Goal: Check status: Verify the current state of an ongoing process or item

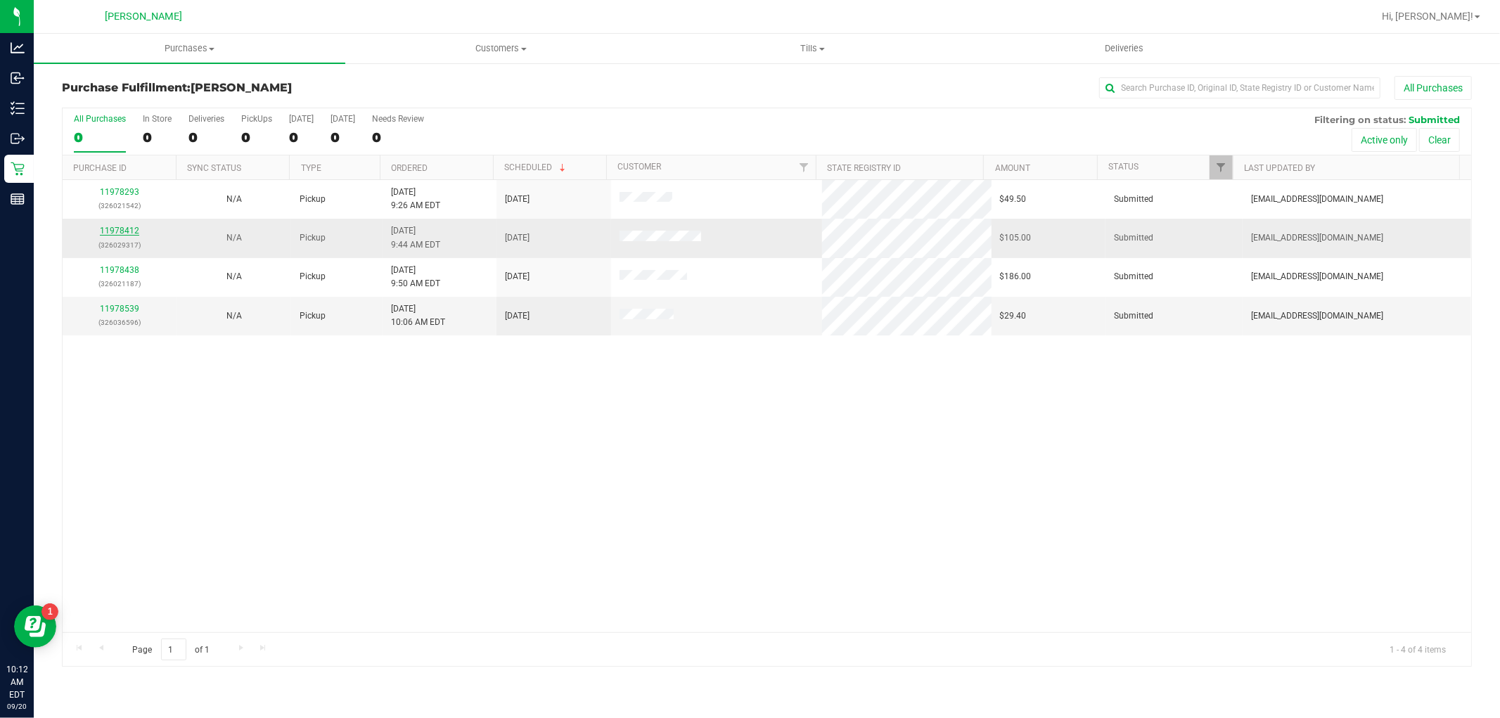
click at [122, 227] on link "11978412" at bounding box center [119, 231] width 39 height 10
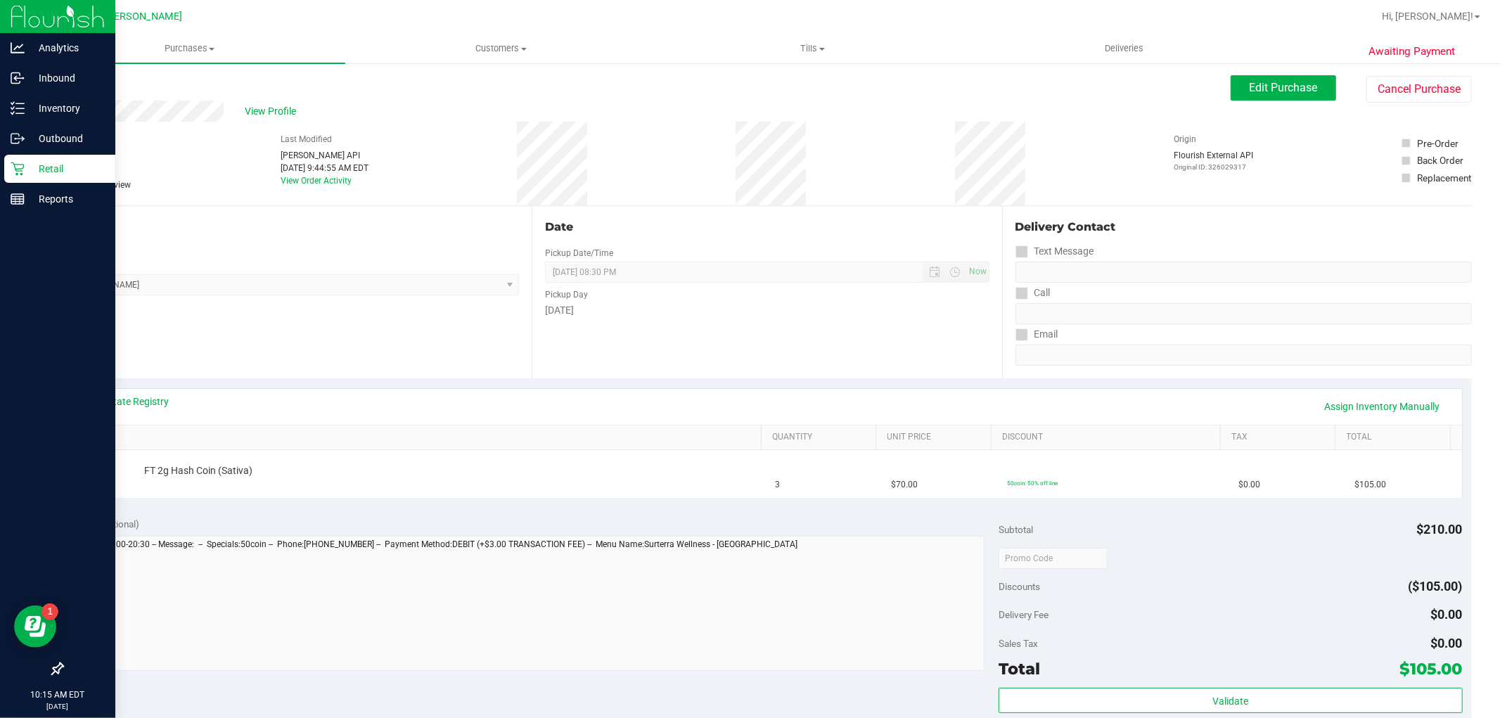
scroll to position [1, 0]
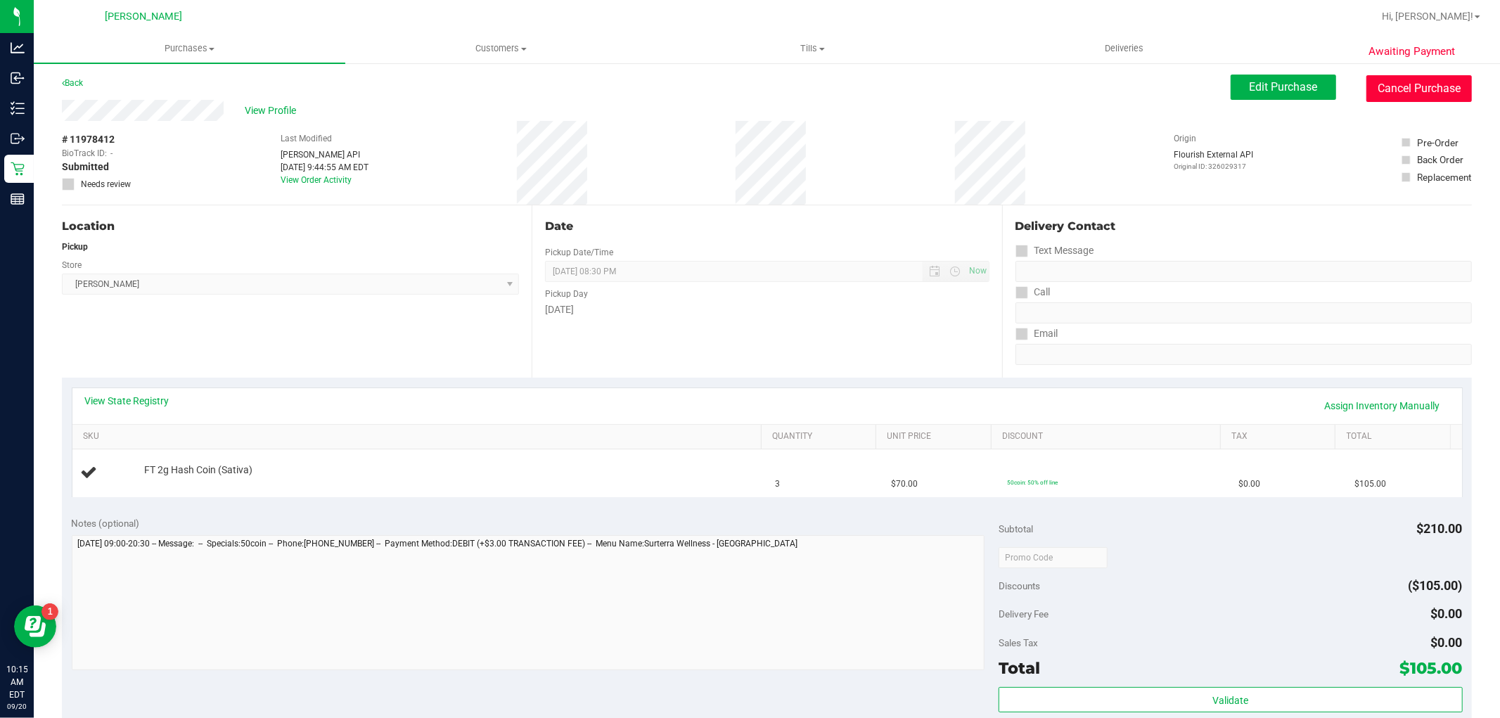
click at [1388, 80] on button "Cancel Purchase" at bounding box center [1420, 88] width 106 height 27
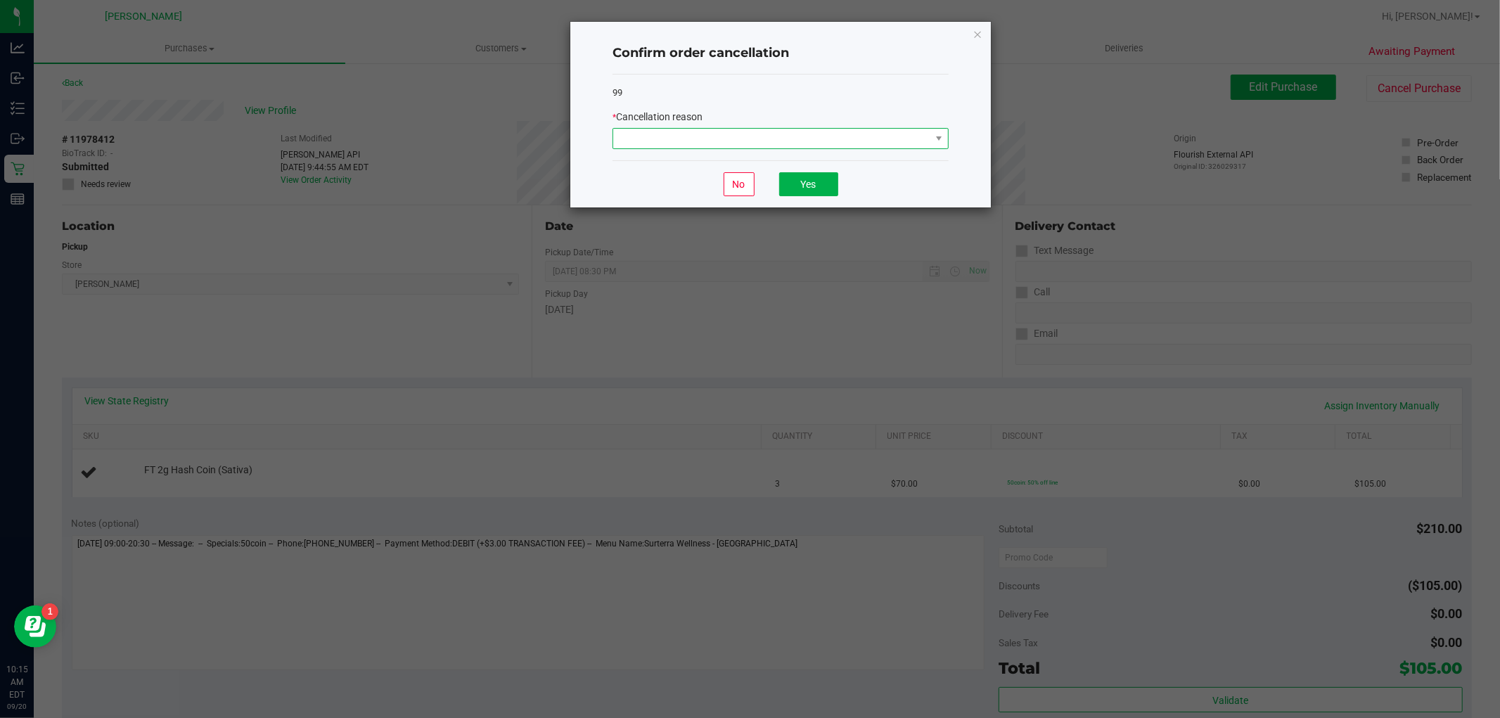
click at [757, 132] on span at bounding box center [771, 139] width 317 height 20
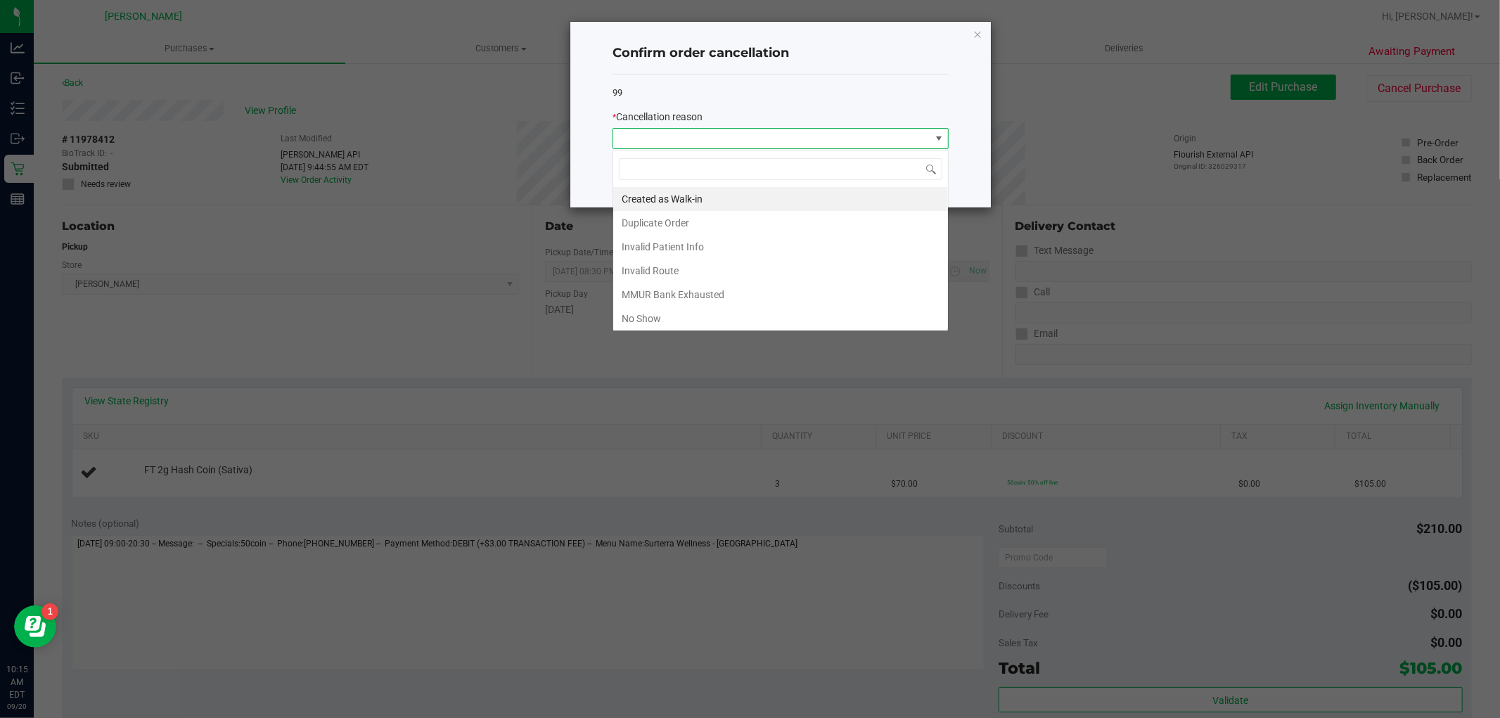
scroll to position [21, 336]
click at [654, 198] on li "Created as Walk-in" at bounding box center [780, 199] width 335 height 24
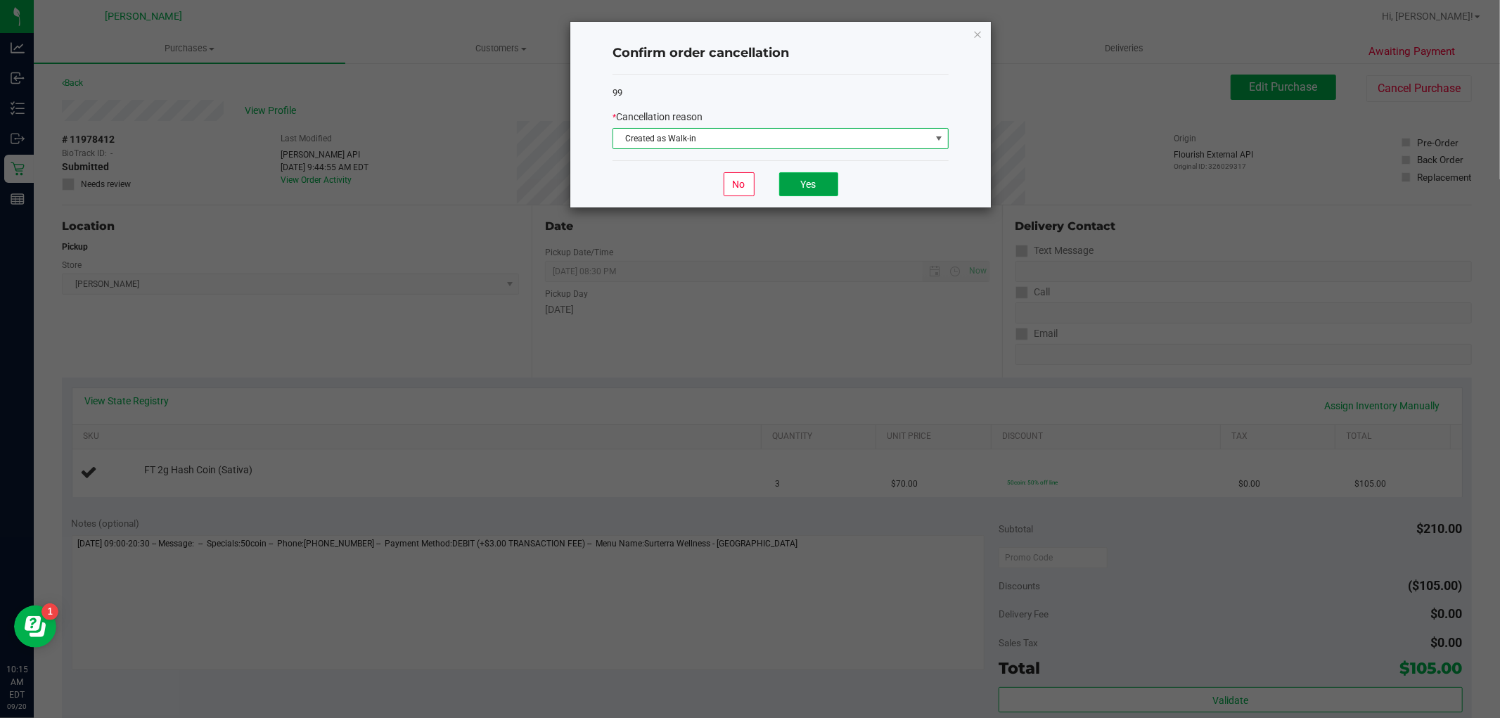
click at [808, 185] on button "Yes" at bounding box center [808, 184] width 59 height 24
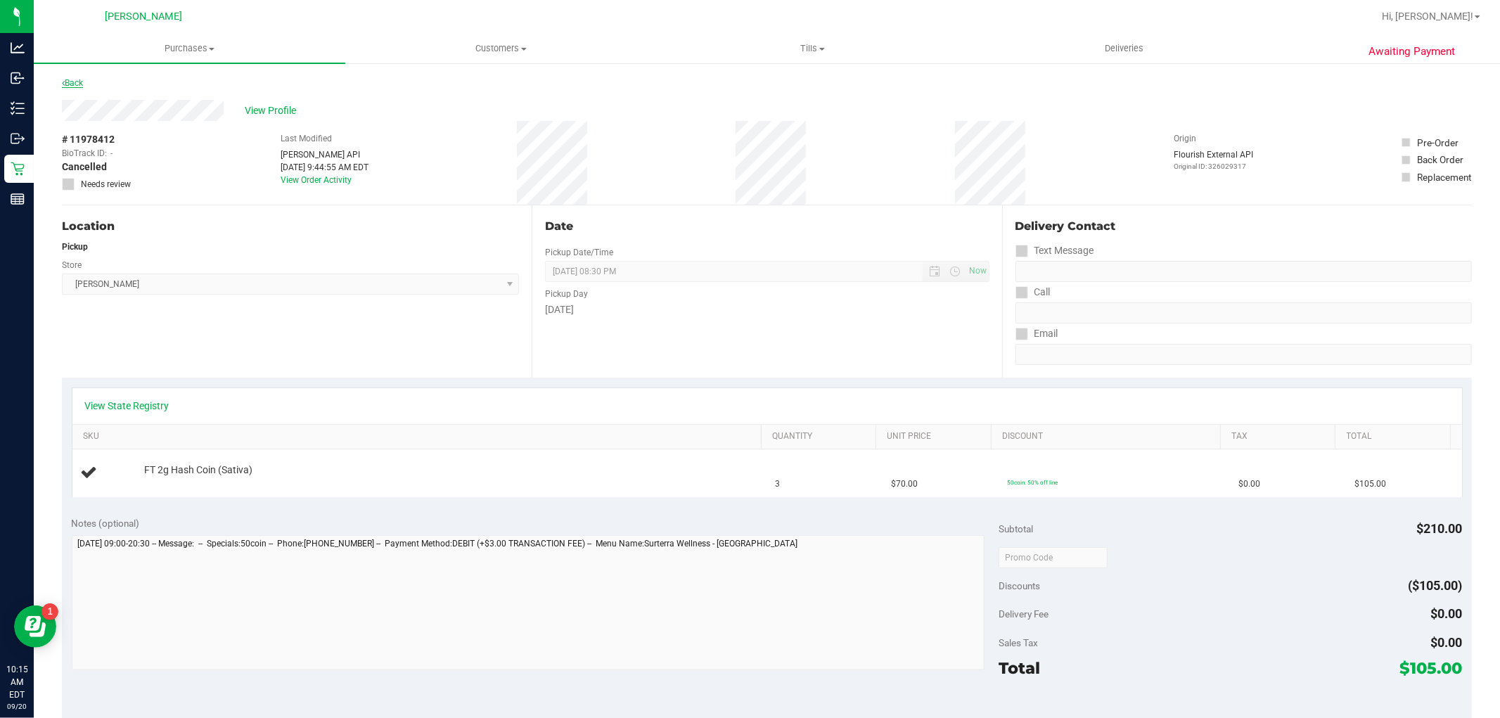
click at [76, 82] on link "Back" at bounding box center [72, 83] width 21 height 10
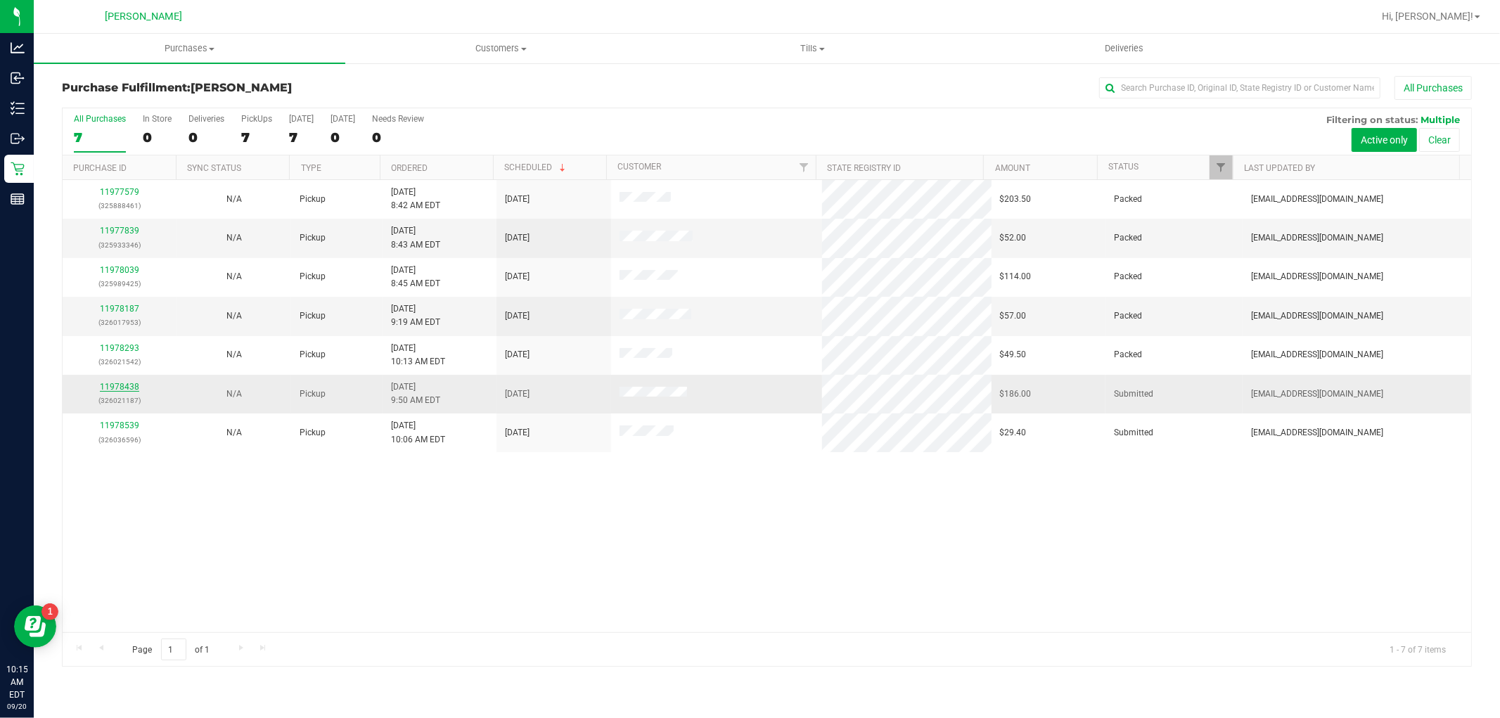
click at [113, 388] on link "11978438" at bounding box center [119, 387] width 39 height 10
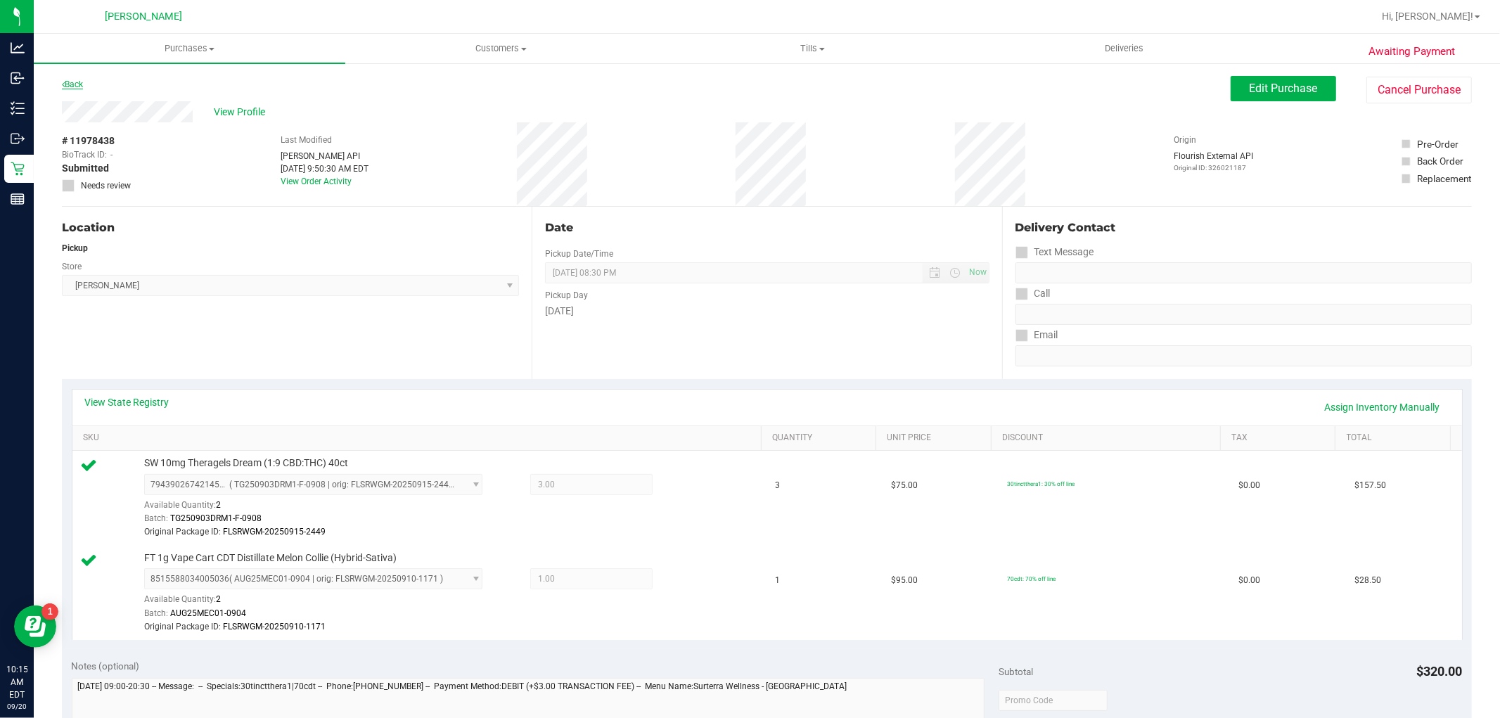
click at [63, 84] on icon at bounding box center [63, 84] width 3 height 8
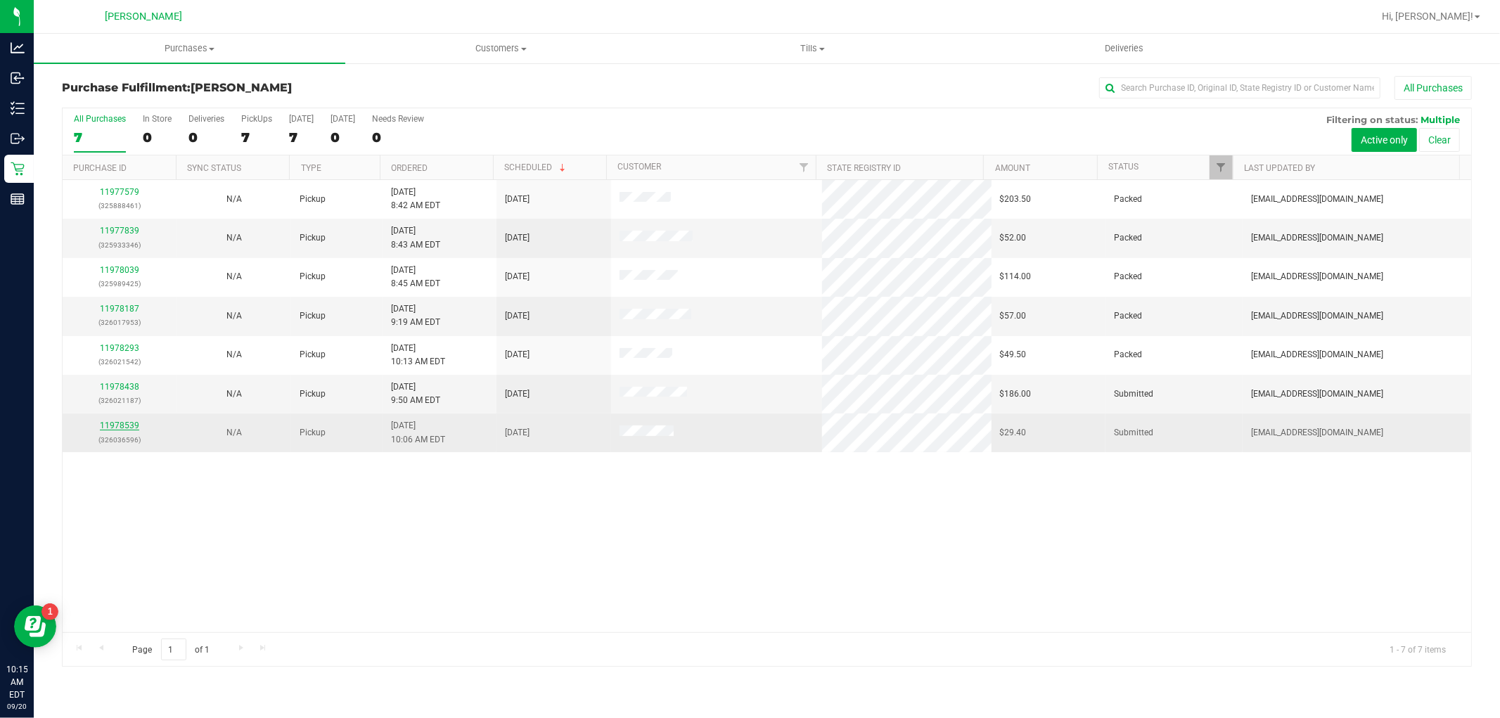
click at [117, 430] on link "11978539" at bounding box center [119, 426] width 39 height 10
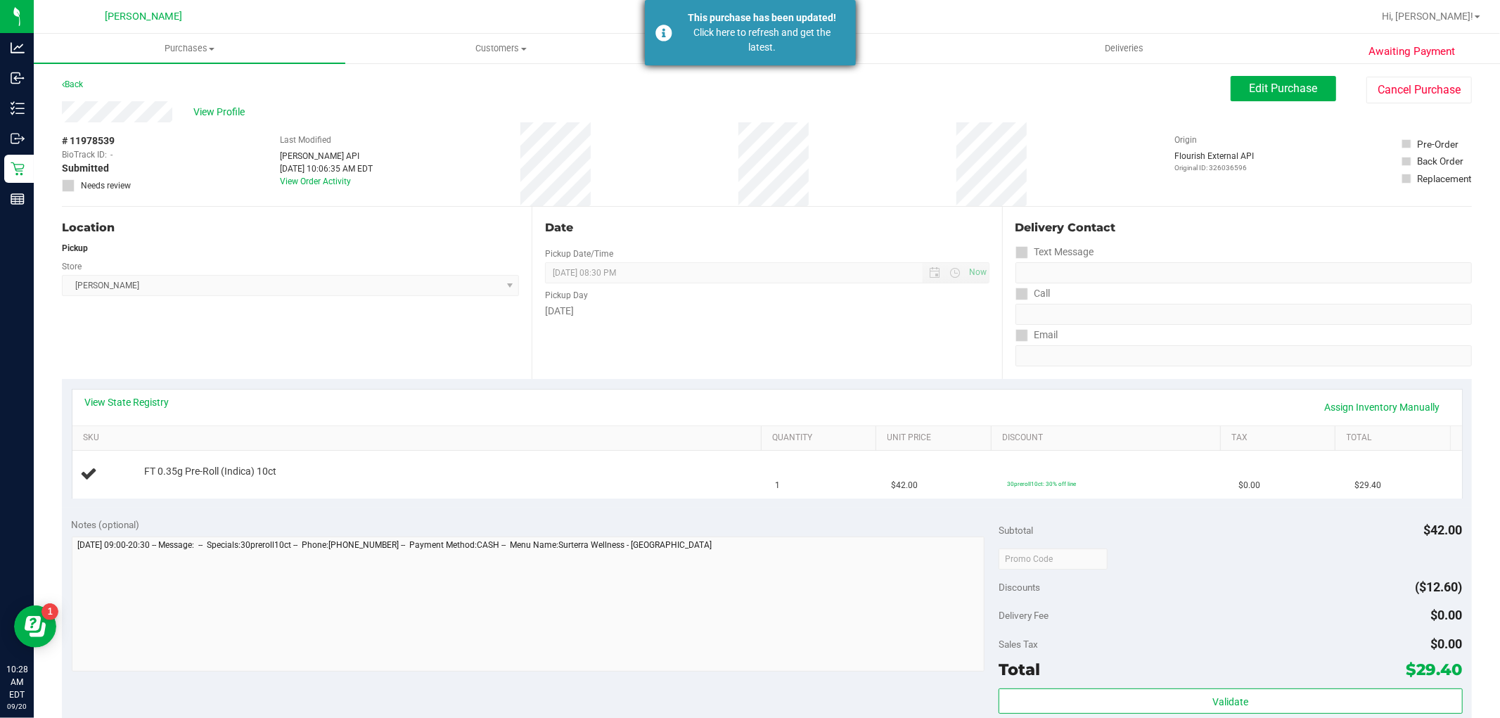
click at [789, 60] on div "This purchase has been updated! Click here to refresh and get the latest." at bounding box center [750, 32] width 211 height 65
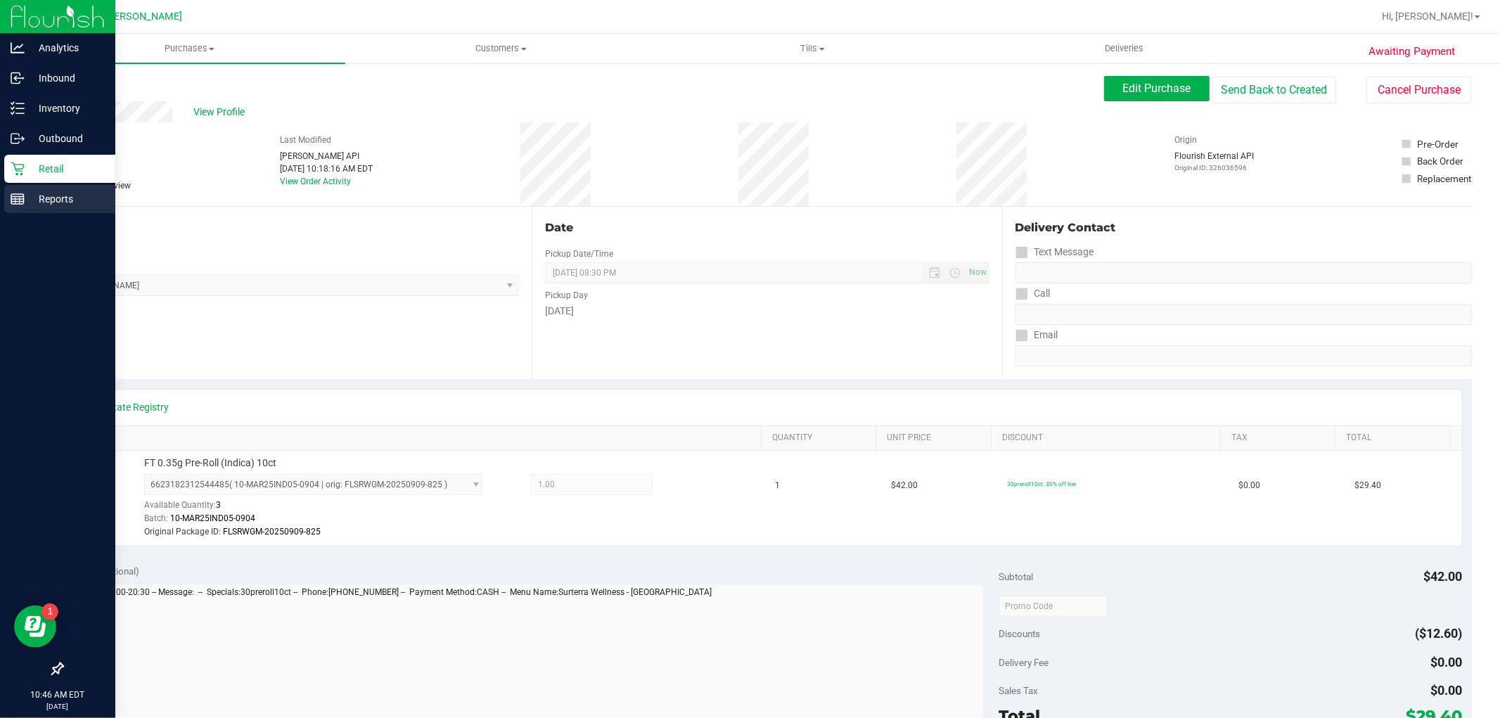
click at [43, 187] on div "Reports" at bounding box center [59, 199] width 111 height 28
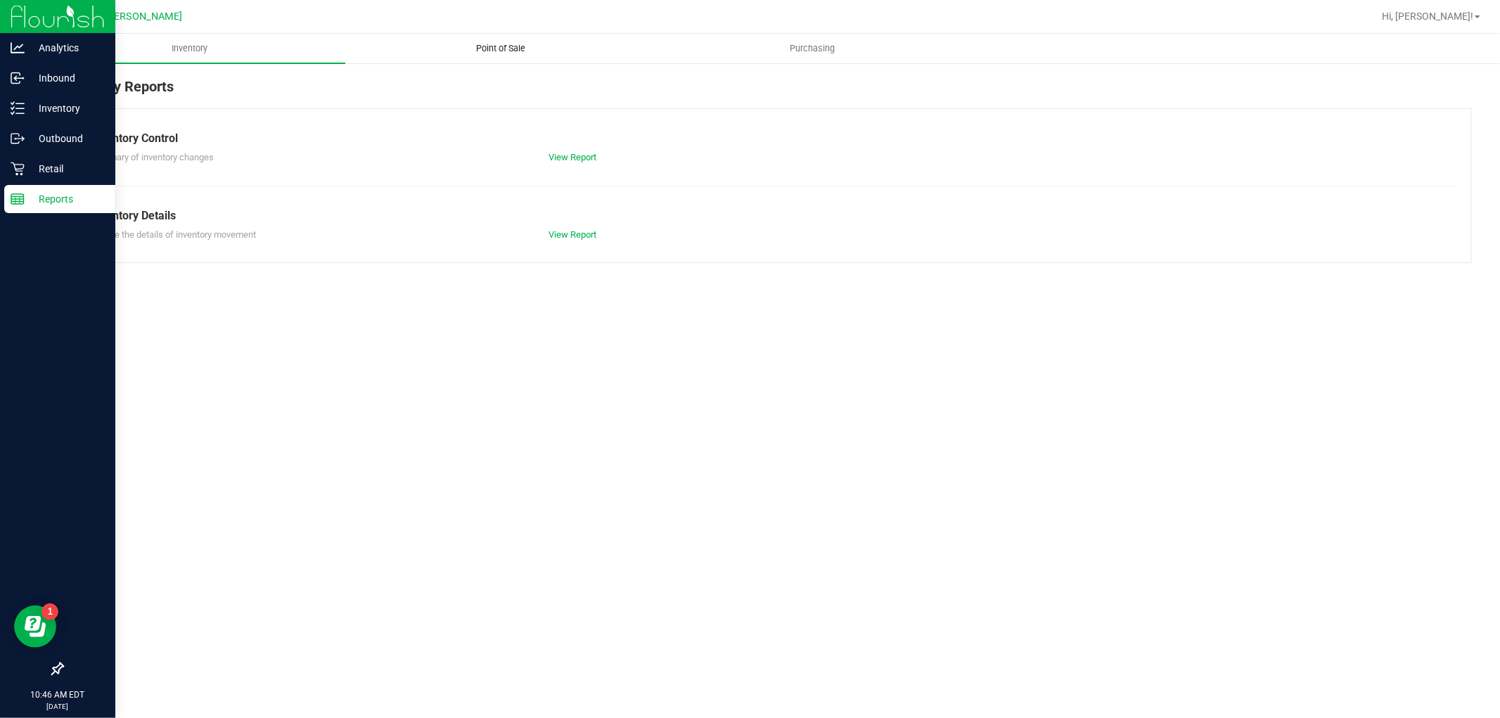
click at [524, 55] on uib-tab-heading "Point of Sale" at bounding box center [501, 48] width 310 height 28
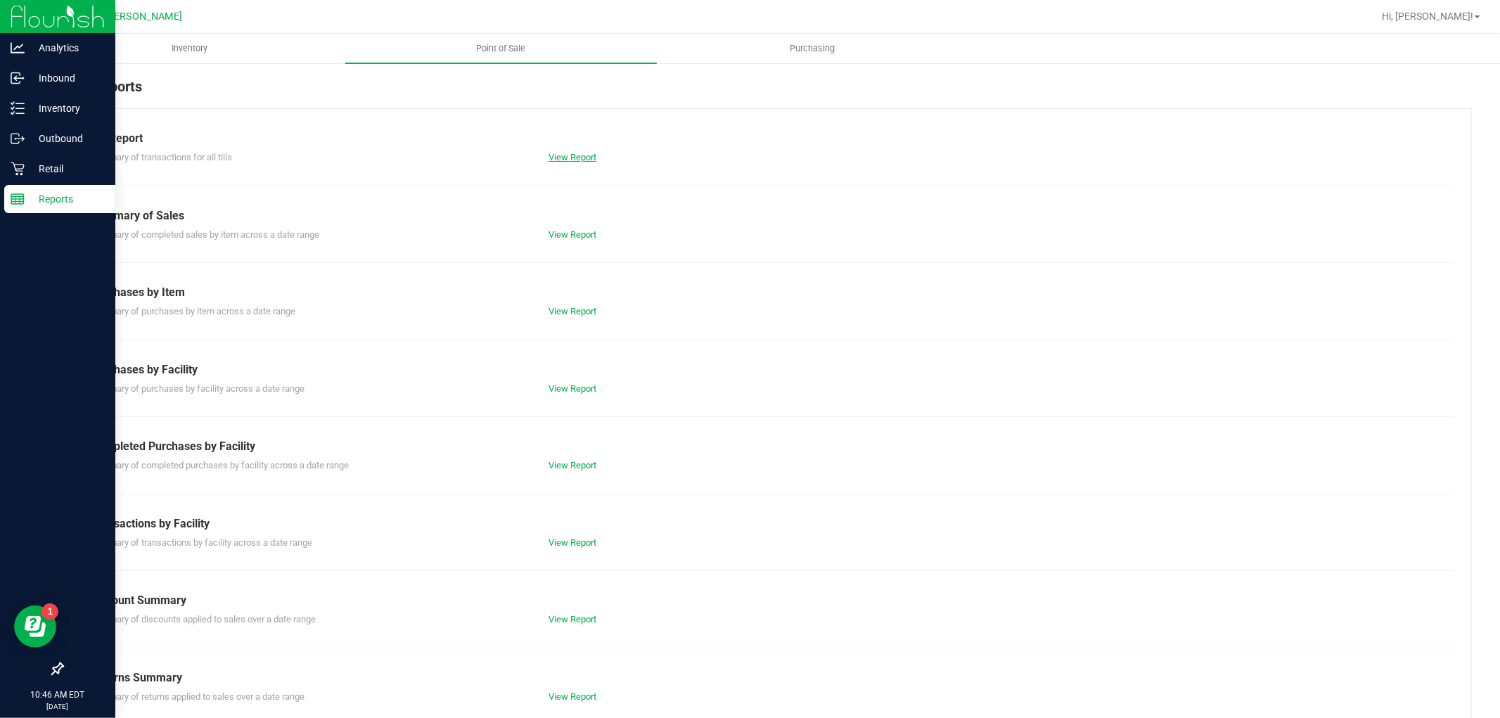
click at [572, 155] on link "View Report" at bounding box center [573, 157] width 48 height 11
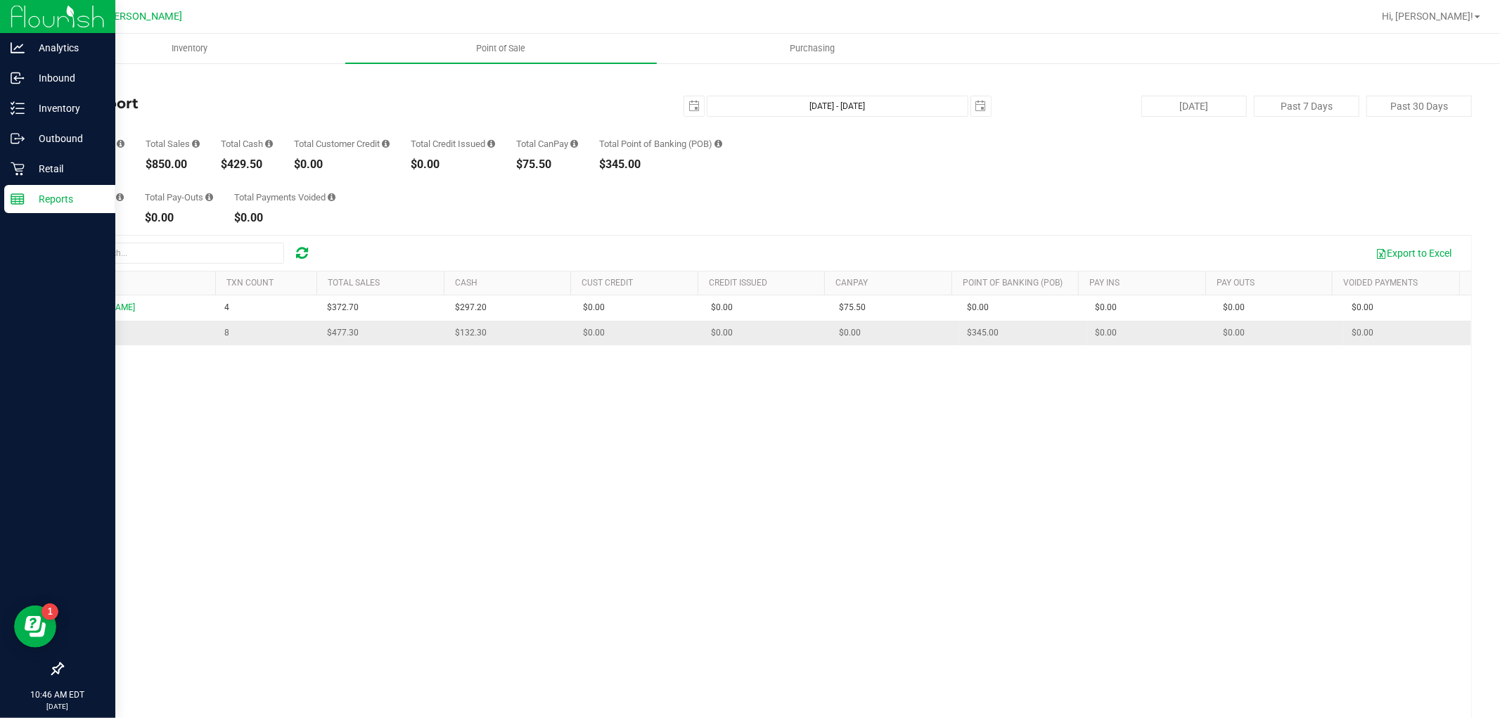
click at [94, 334] on span "RAFIKI" at bounding box center [83, 333] width 25 height 10
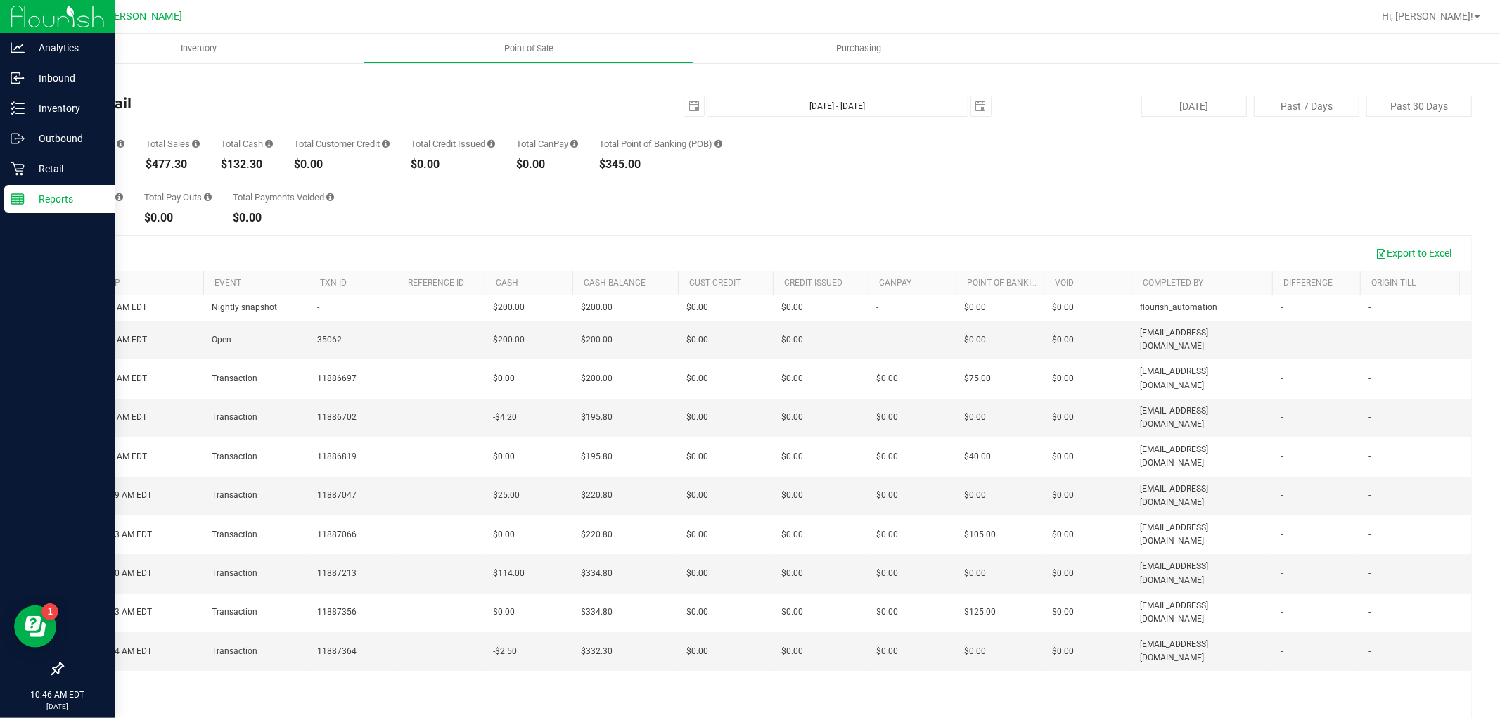
click at [74, 83] on link "Back" at bounding box center [72, 82] width 21 height 10
